Goal: Check status: Check status

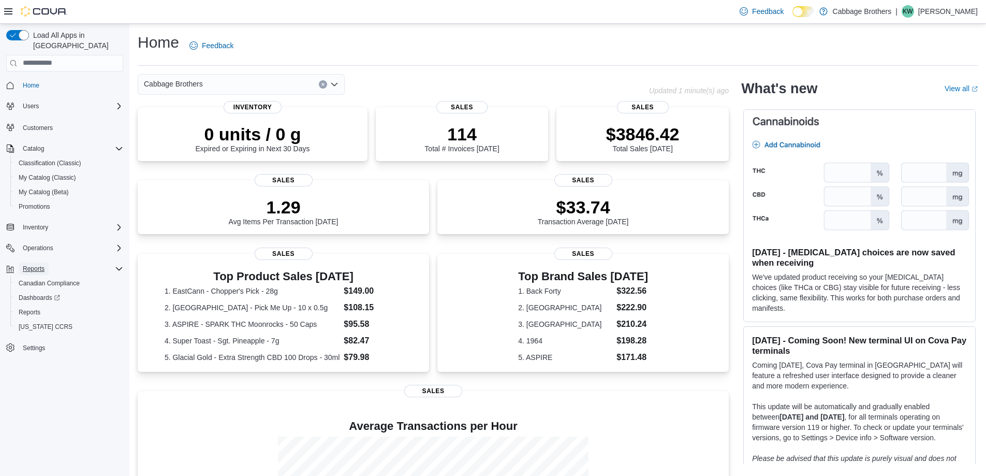
click at [41, 264] on span "Reports" at bounding box center [34, 268] width 22 height 8
click at [101, 262] on div "Reports" at bounding box center [71, 268] width 105 height 12
click at [35, 308] on span "Reports" at bounding box center [30, 312] width 22 height 8
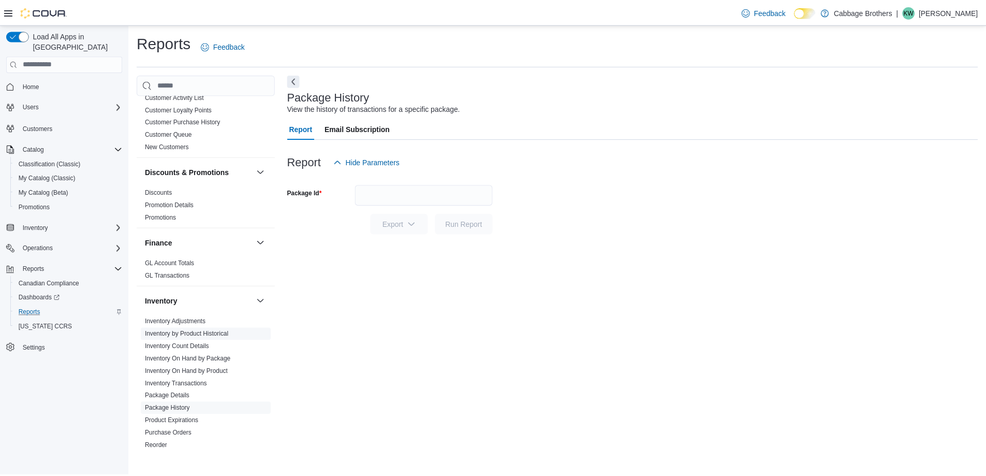
scroll to position [155, 0]
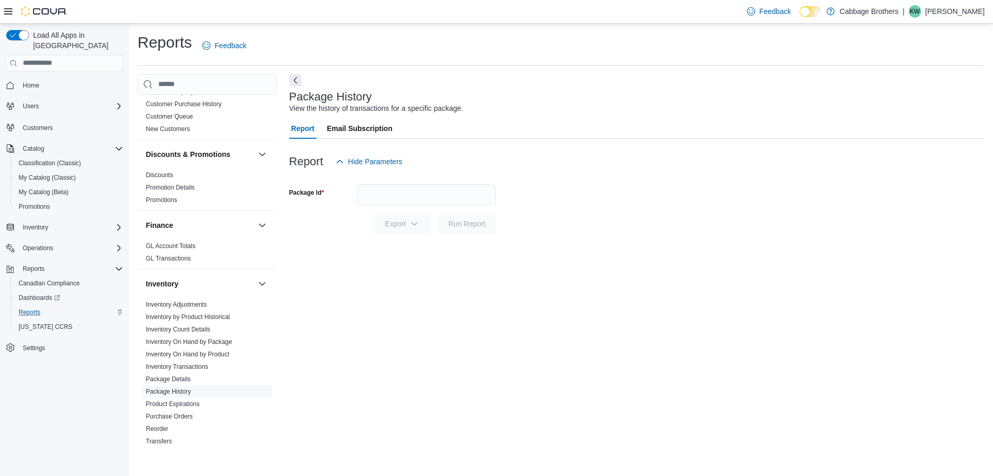
click at [182, 391] on link "Package History" at bounding box center [168, 391] width 45 height 7
click at [175, 389] on link "Package History" at bounding box center [168, 391] width 45 height 7
click at [373, 192] on input "Package Id" at bounding box center [427, 194] width 139 height 21
type input "*********"
click at [469, 219] on span "Run Report" at bounding box center [467, 223] width 37 height 10
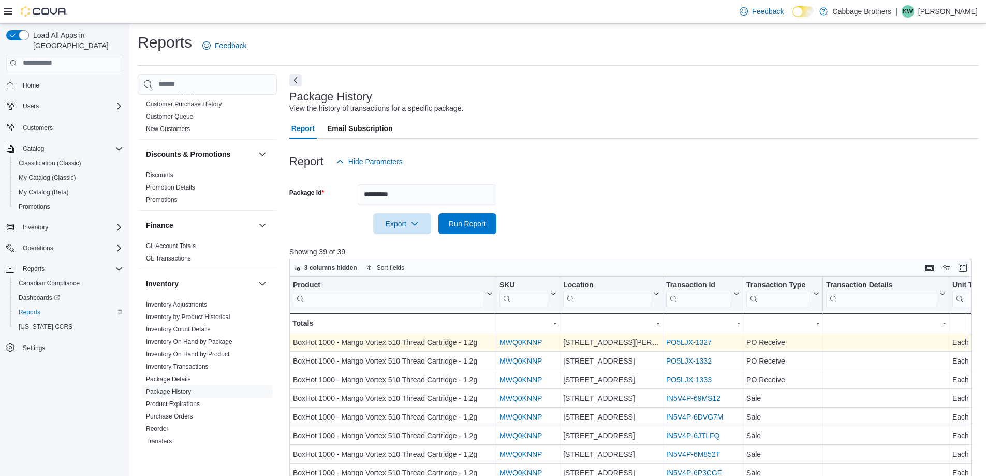
click at [683, 342] on link "PO5LJX-1327" at bounding box center [689, 342] width 46 height 8
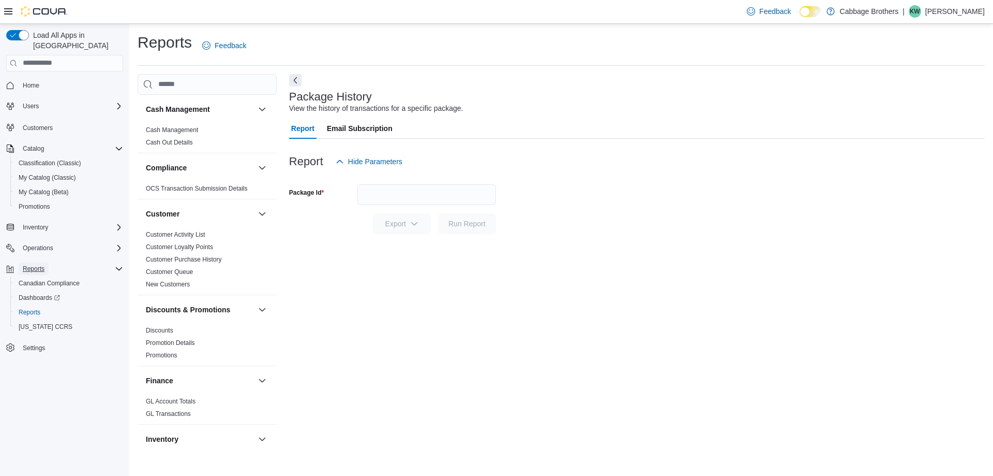
click at [46, 262] on button "Reports" at bounding box center [34, 268] width 30 height 12
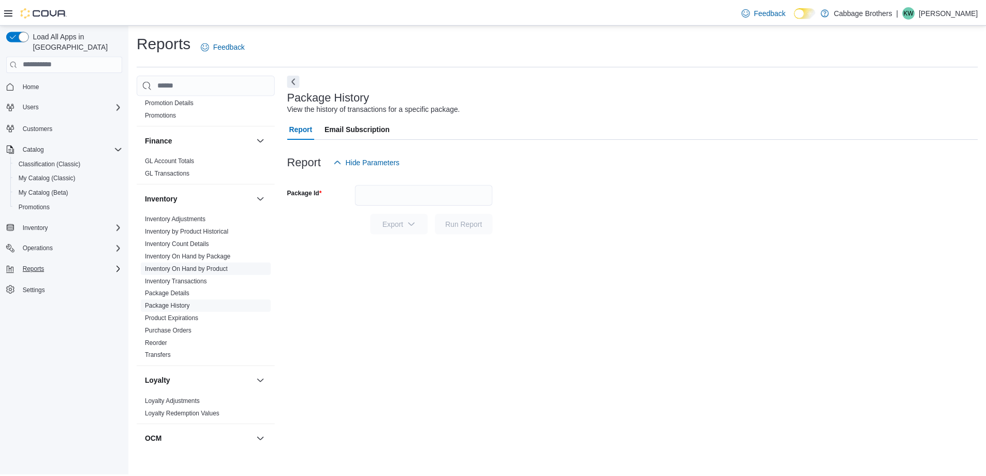
scroll to position [259, 0]
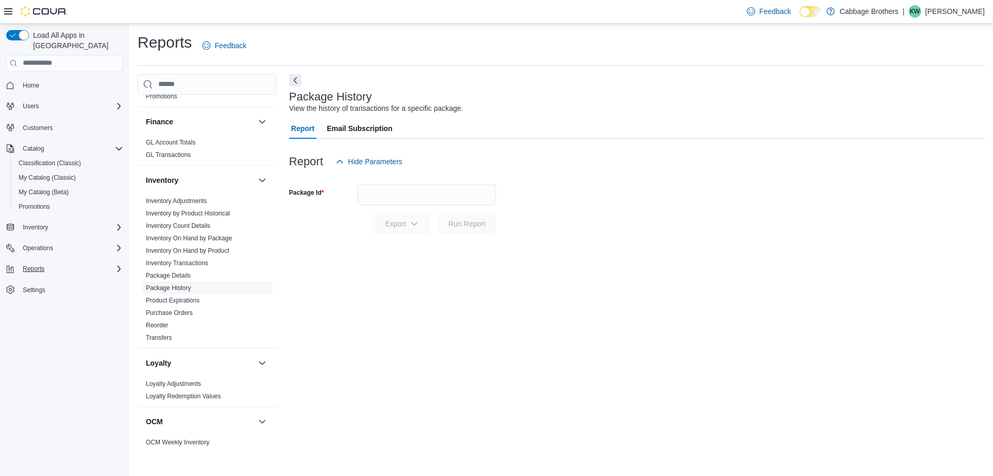
click at [187, 288] on link "Package History" at bounding box center [168, 287] width 45 height 7
click at [386, 196] on input "Package Id" at bounding box center [427, 194] width 139 height 21
type input "*********"
click at [469, 226] on span "Run Report" at bounding box center [467, 223] width 37 height 10
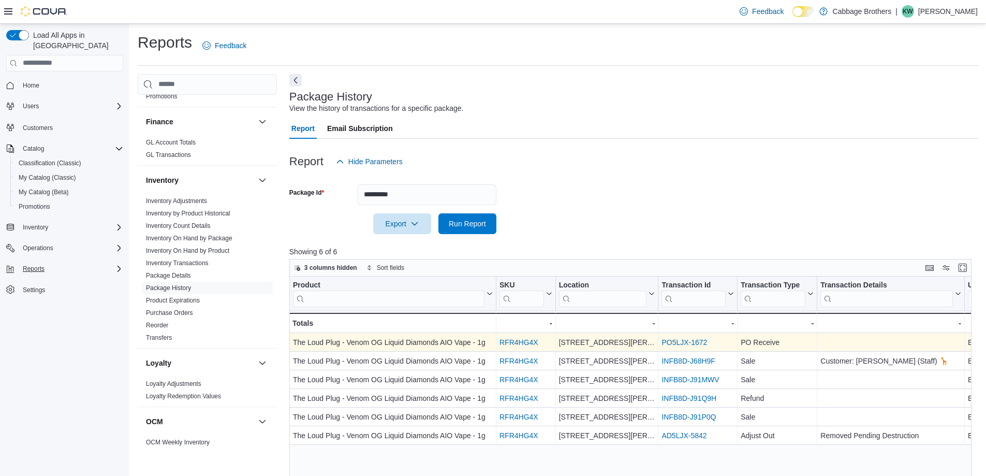
click at [681, 340] on link "PO5LJX-1672" at bounding box center [684, 342] width 46 height 8
